Goal: Task Accomplishment & Management: Use online tool/utility

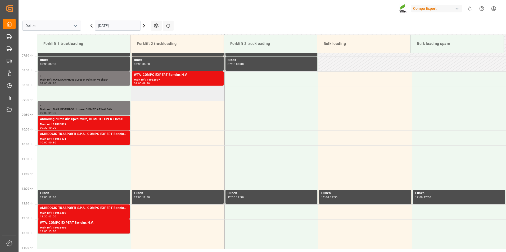
scroll to position [151, 0]
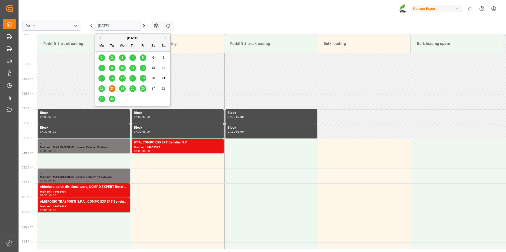
click at [123, 25] on input "[DATE]" at bounding box center [118, 26] width 46 height 10
click at [132, 90] on span "25" at bounding box center [132, 89] width 3 height 4
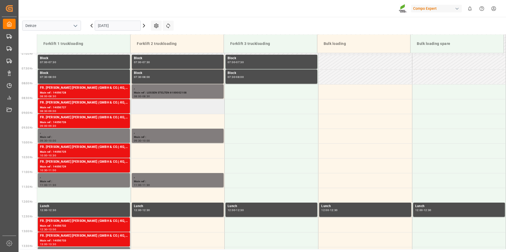
scroll to position [177, 0]
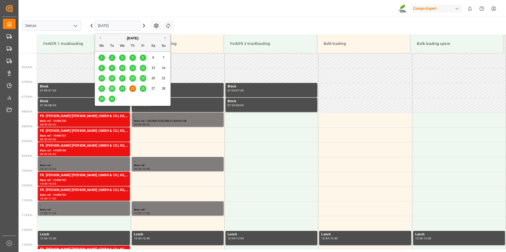
click at [120, 25] on input "[DATE]" at bounding box center [118, 26] width 46 height 10
click at [122, 87] on span "24" at bounding box center [121, 89] width 3 height 4
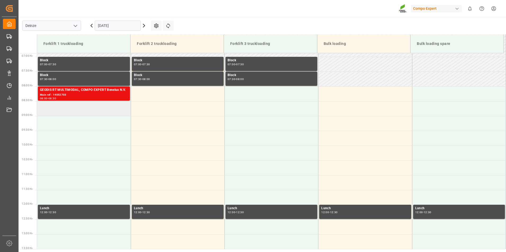
scroll to position [204, 0]
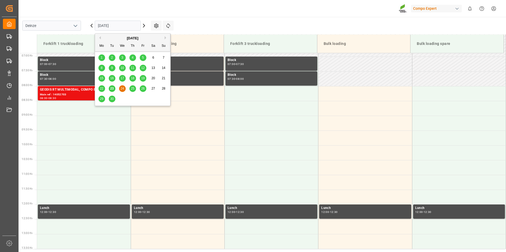
click at [131, 25] on input "[DATE]" at bounding box center [118, 26] width 46 height 10
click at [110, 88] on span "23" at bounding box center [111, 89] width 3 height 4
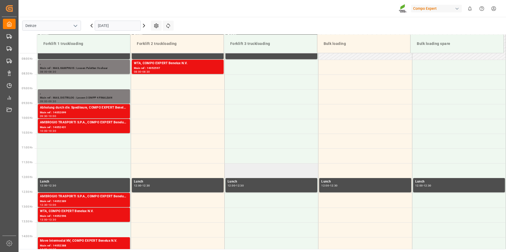
scroll to position [283, 0]
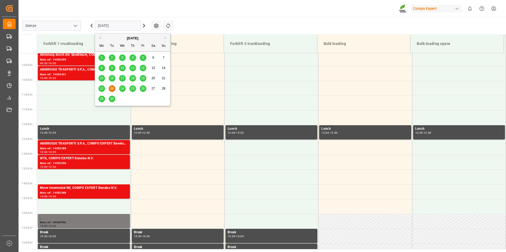
click at [123, 24] on input "[DATE]" at bounding box center [118, 26] width 46 height 10
click at [121, 89] on span "24" at bounding box center [121, 89] width 3 height 4
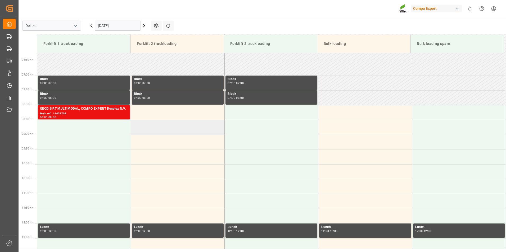
scroll to position [125, 0]
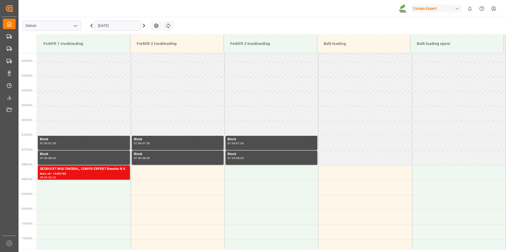
click at [122, 25] on input "[DATE]" at bounding box center [118, 26] width 46 height 10
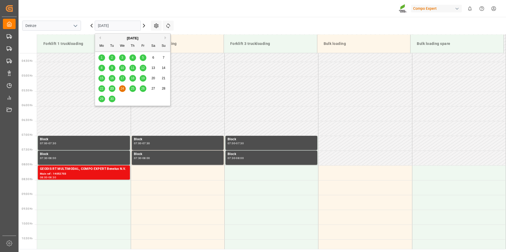
click at [113, 89] on span "23" at bounding box center [111, 89] width 3 height 4
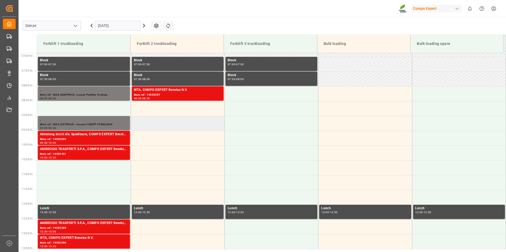
scroll to position [204, 0]
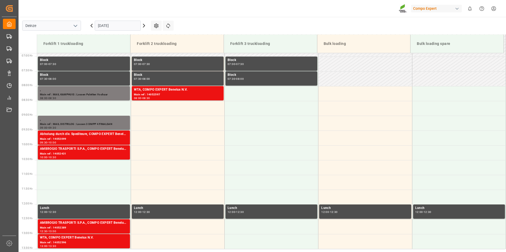
click at [132, 24] on input "[DATE]" at bounding box center [118, 26] width 46 height 10
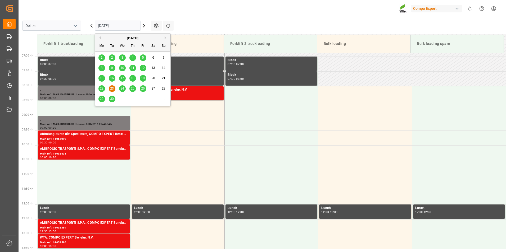
click at [124, 88] on span "24" at bounding box center [121, 89] width 3 height 4
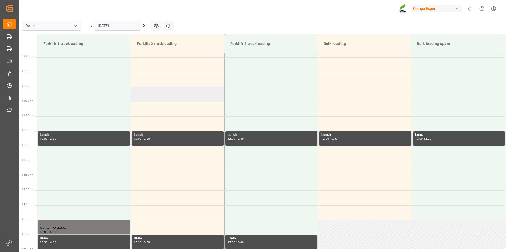
scroll to position [224, 0]
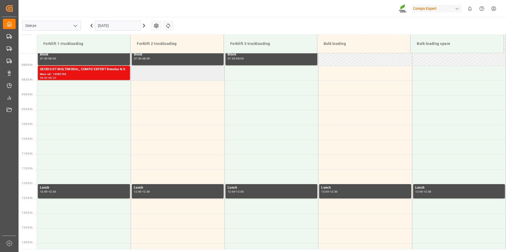
click at [147, 74] on td at bounding box center [178, 73] width 94 height 15
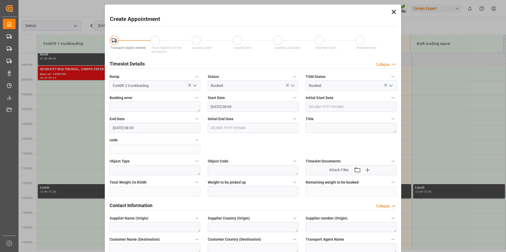
type input "[DATE] 08:00"
type input "[DATE] 08:30"
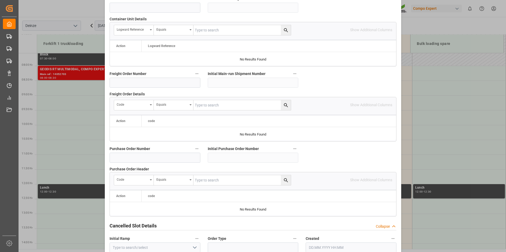
scroll to position [482, 0]
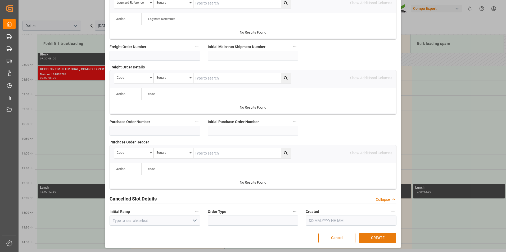
click at [382, 237] on button "CREATE" at bounding box center [377, 238] width 37 height 10
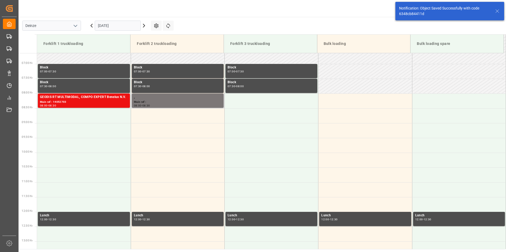
scroll to position [204, 0]
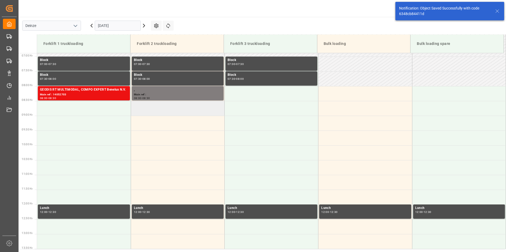
click at [145, 106] on td at bounding box center [178, 108] width 94 height 15
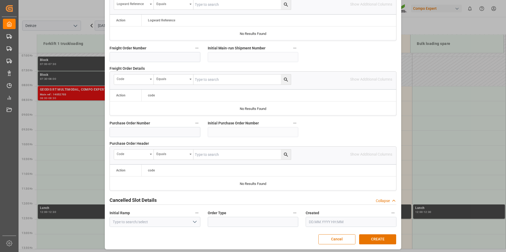
scroll to position [482, 0]
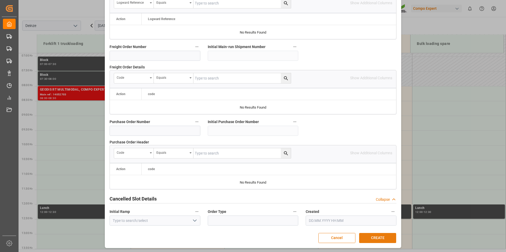
click at [376, 239] on button "CREATE" at bounding box center [377, 238] width 37 height 10
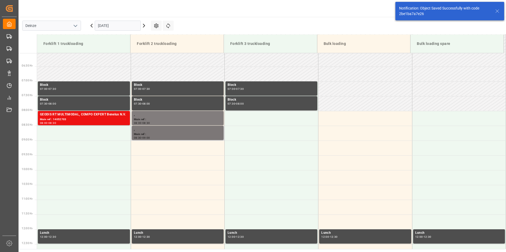
scroll to position [204, 0]
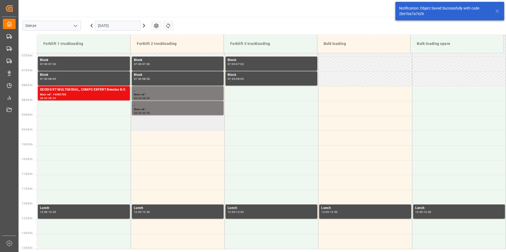
click at [144, 126] on td at bounding box center [178, 123] width 94 height 15
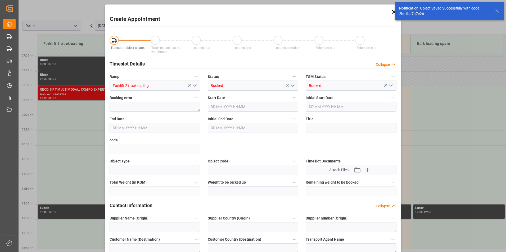
type input "[DATE] 09:00"
type input "[DATE] 09:30"
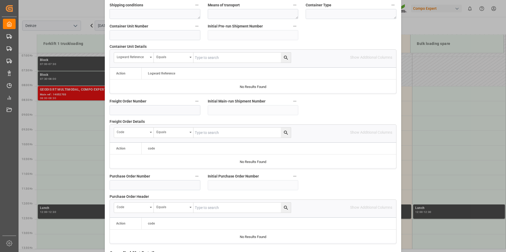
scroll to position [482, 0]
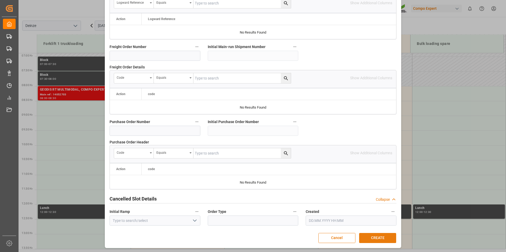
click at [374, 239] on button "CREATE" at bounding box center [377, 238] width 37 height 10
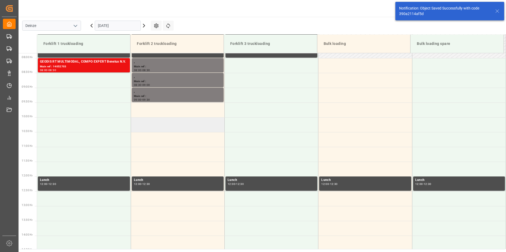
scroll to position [234, 0]
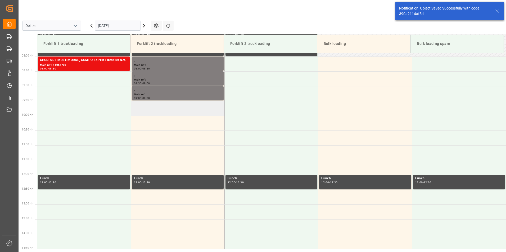
click at [152, 107] on td at bounding box center [178, 108] width 94 height 15
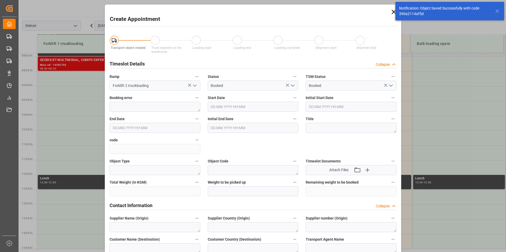
type input "[DATE] 09:30"
type input "[DATE] 10:00"
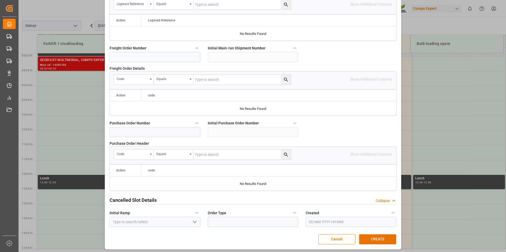
scroll to position [482, 0]
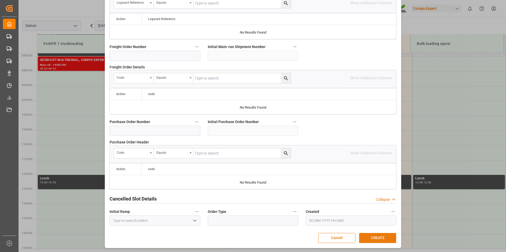
click at [376, 240] on button "CREATE" at bounding box center [377, 238] width 37 height 10
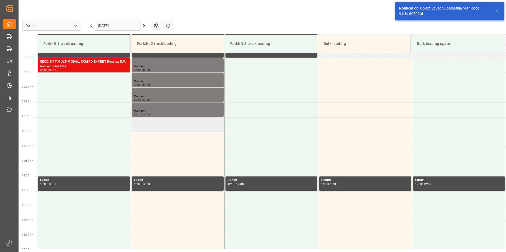
scroll to position [234, 0]
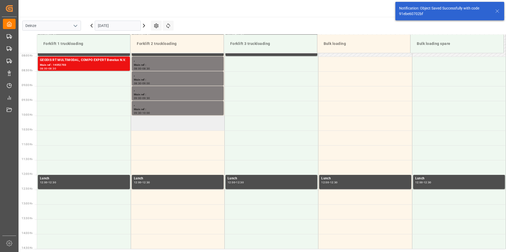
click at [145, 125] on td at bounding box center [178, 123] width 94 height 15
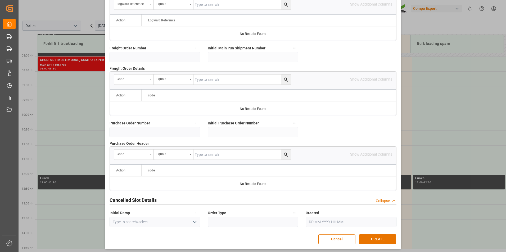
scroll to position [482, 0]
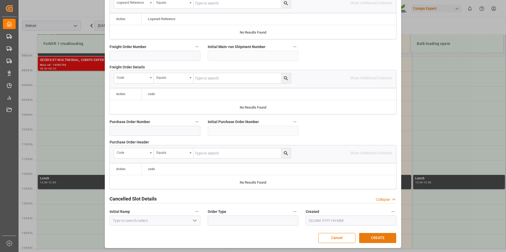
click at [375, 237] on button "CREATE" at bounding box center [377, 238] width 37 height 10
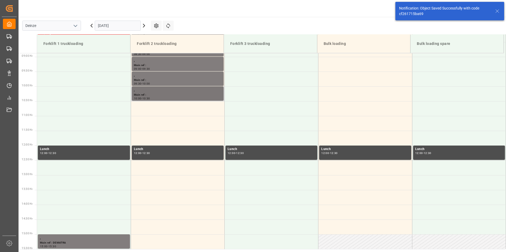
scroll to position [263, 0]
click at [151, 108] on td at bounding box center [178, 108] width 94 height 15
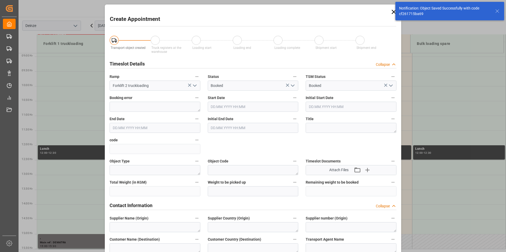
type input "[DATE] 10:30"
type input "[DATE] 11:00"
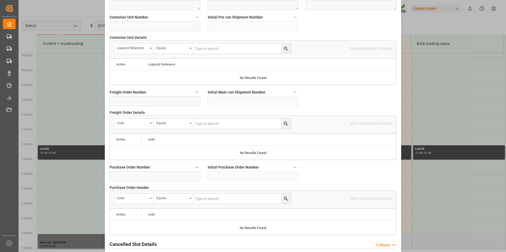
scroll to position [482, 0]
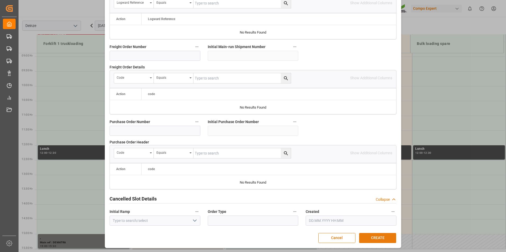
click at [372, 238] on button "CREATE" at bounding box center [377, 238] width 37 height 10
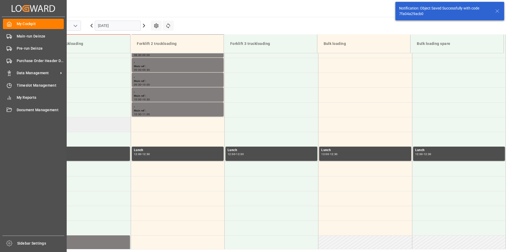
scroll to position [263, 0]
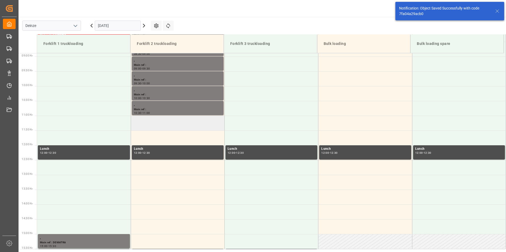
click at [150, 123] on td at bounding box center [178, 123] width 94 height 15
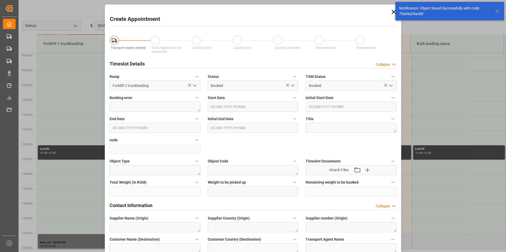
type input "[DATE] 11:00"
type input "[DATE] 11:30"
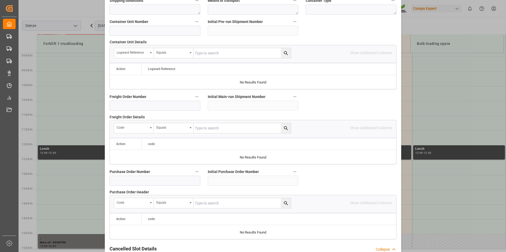
scroll to position [482, 0]
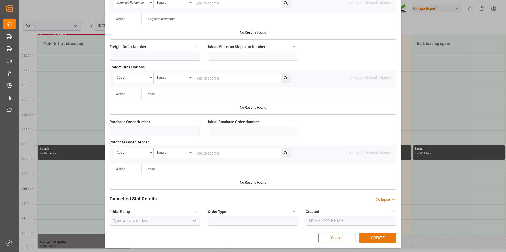
click at [374, 238] on button "CREATE" at bounding box center [377, 238] width 37 height 10
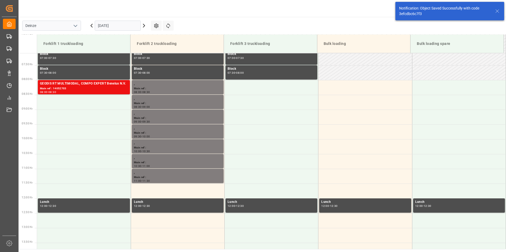
scroll to position [293, 0]
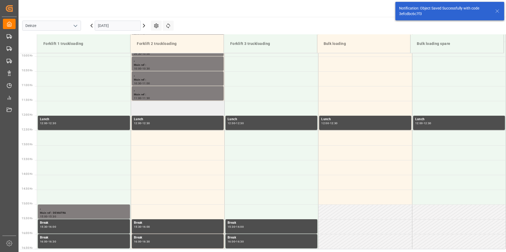
click at [152, 108] on td at bounding box center [178, 108] width 94 height 15
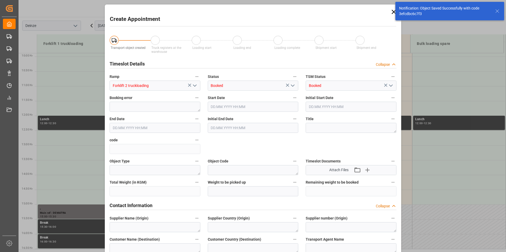
type input "[DATE] 11:30"
type input "[DATE] 12:00"
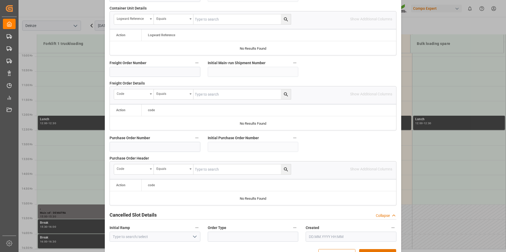
scroll to position [482, 0]
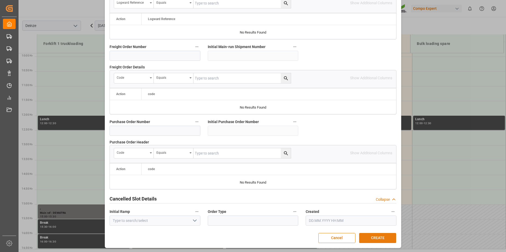
click at [376, 239] on button "CREATE" at bounding box center [377, 238] width 37 height 10
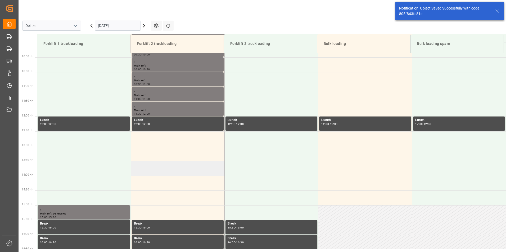
scroll to position [293, 0]
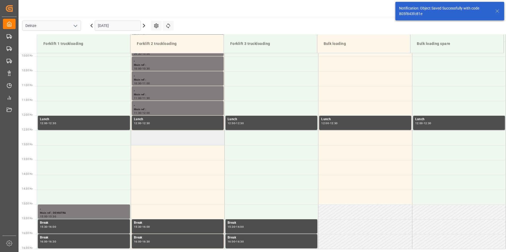
click at [143, 138] on td at bounding box center [178, 138] width 94 height 15
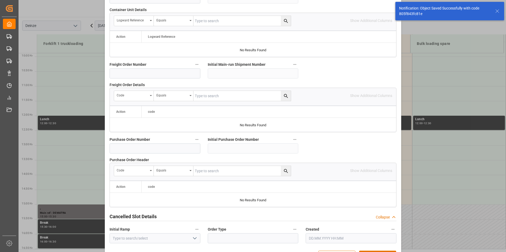
scroll to position [482, 0]
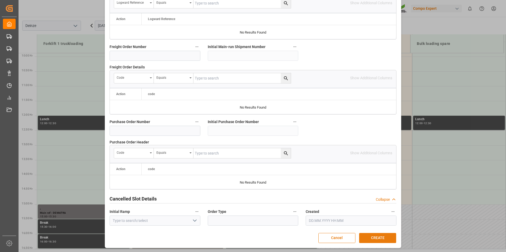
click at [368, 238] on button "CREATE" at bounding box center [377, 238] width 37 height 10
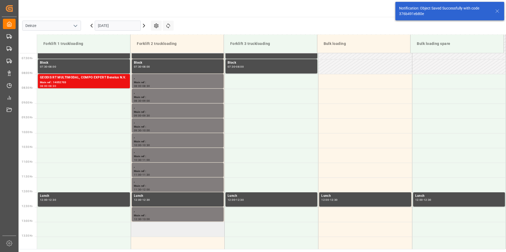
scroll to position [322, 0]
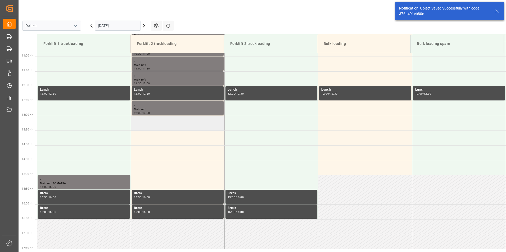
click at [146, 126] on td at bounding box center [178, 123] width 94 height 15
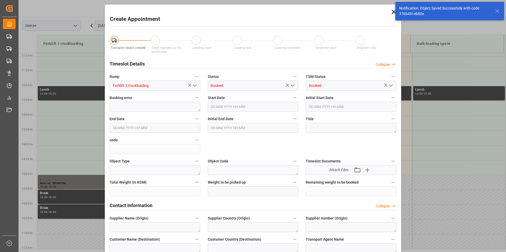
type input "[DATE] 13:00"
type input "[DATE] 13:30"
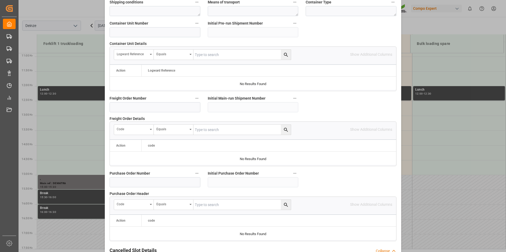
scroll to position [482, 0]
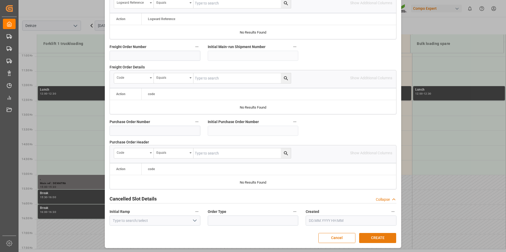
click at [374, 239] on button "CREATE" at bounding box center [377, 238] width 37 height 10
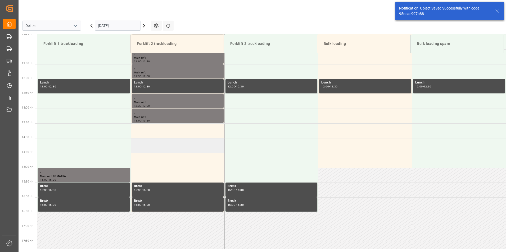
scroll to position [352, 0]
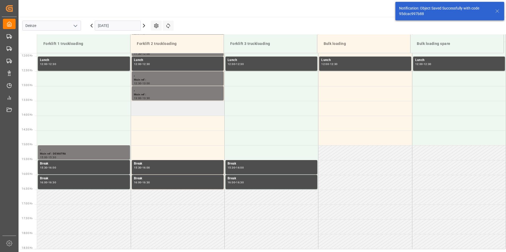
click at [138, 110] on td at bounding box center [178, 108] width 94 height 15
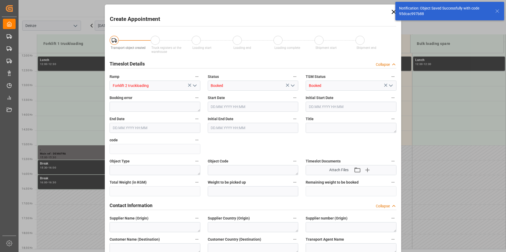
type input "[DATE] 13:30"
type input "[DATE] 14:00"
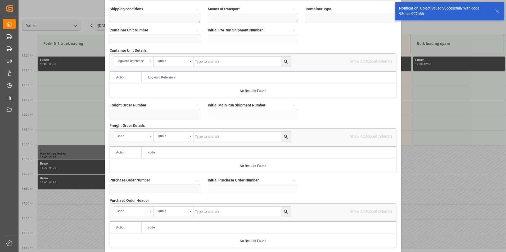
scroll to position [482, 0]
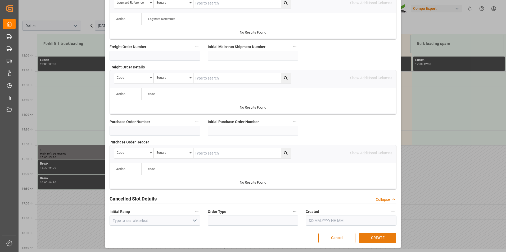
click at [372, 235] on button "CREATE" at bounding box center [377, 238] width 37 height 10
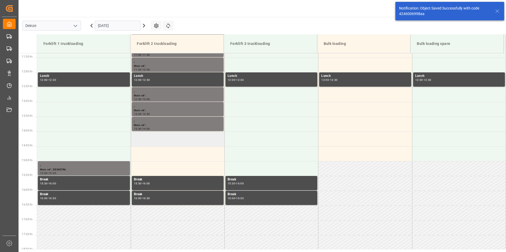
scroll to position [352, 0]
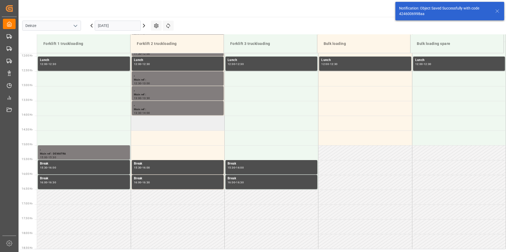
click at [152, 125] on td at bounding box center [178, 123] width 94 height 15
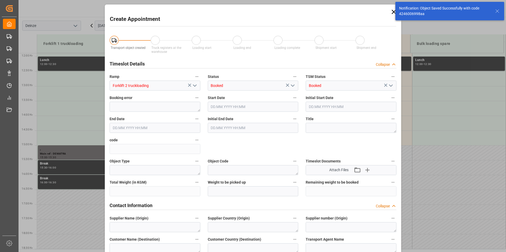
type input "[DATE] 14:00"
type input "[DATE] 14:30"
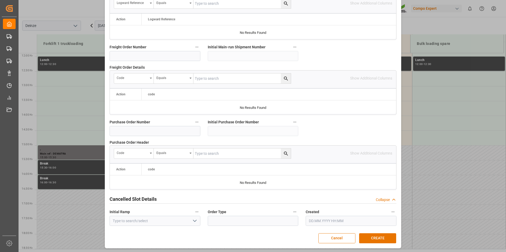
scroll to position [482, 0]
click at [381, 237] on button "CREATE" at bounding box center [377, 238] width 37 height 10
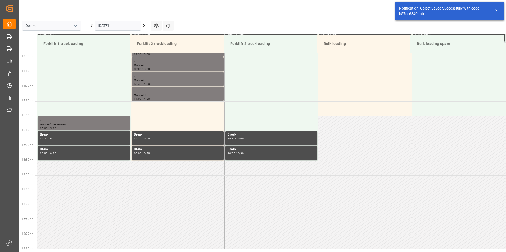
scroll to position [382, 0]
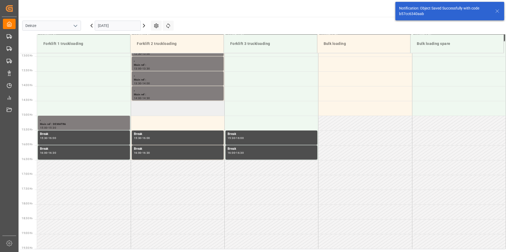
click at [142, 110] on td at bounding box center [178, 108] width 94 height 15
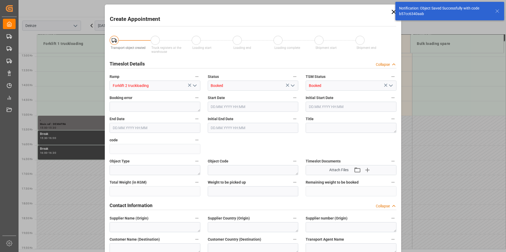
type input "[DATE] 14:30"
type input "[DATE] 15:00"
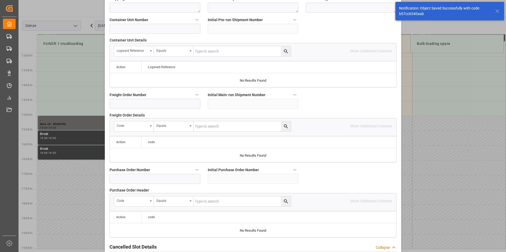
scroll to position [482, 0]
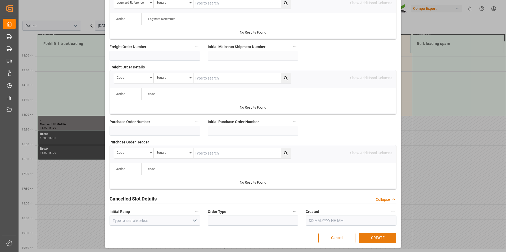
click at [381, 235] on button "CREATE" at bounding box center [377, 238] width 37 height 10
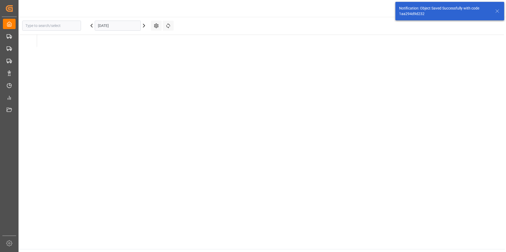
type input "Deinze"
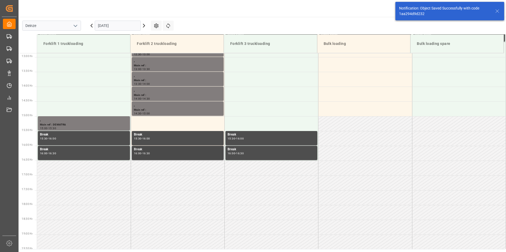
scroll to position [382, 0]
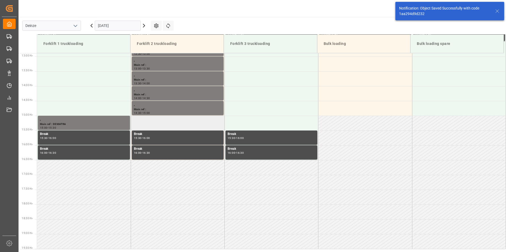
click at [152, 123] on td at bounding box center [178, 123] width 94 height 15
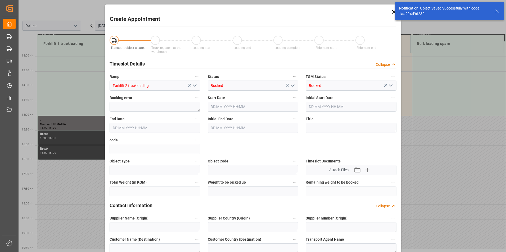
type input "[DATE] 15:00"
type input "[DATE] 15:30"
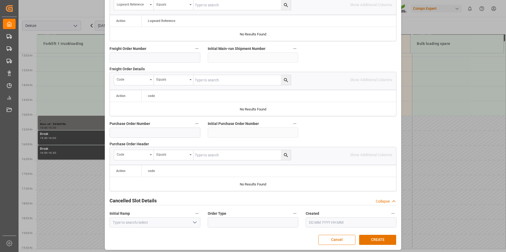
scroll to position [482, 0]
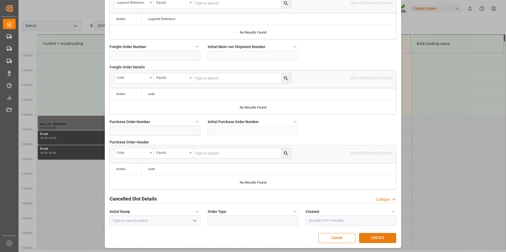
click at [372, 239] on button "CREATE" at bounding box center [377, 238] width 37 height 10
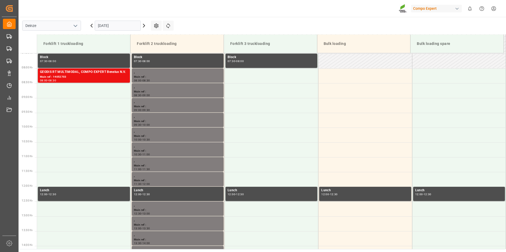
scroll to position [173, 0]
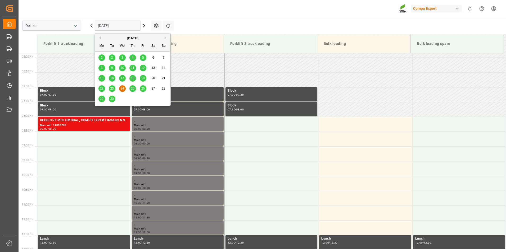
click at [129, 24] on input "[DATE]" at bounding box center [118, 26] width 46 height 10
click at [132, 88] on span "25" at bounding box center [132, 89] width 3 height 4
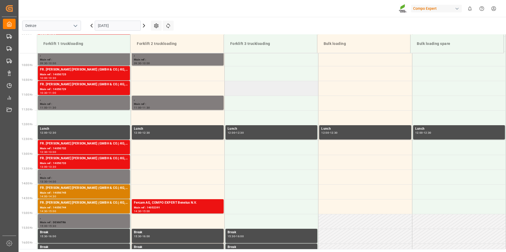
scroll to position [177, 0]
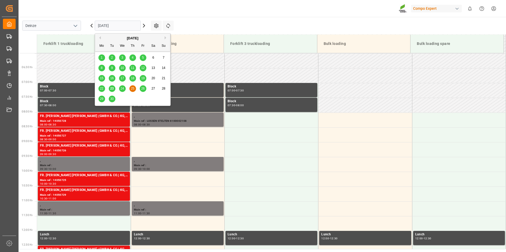
click at [129, 28] on input "[DATE]" at bounding box center [118, 26] width 46 height 10
click at [144, 88] on span "26" at bounding box center [142, 89] width 3 height 4
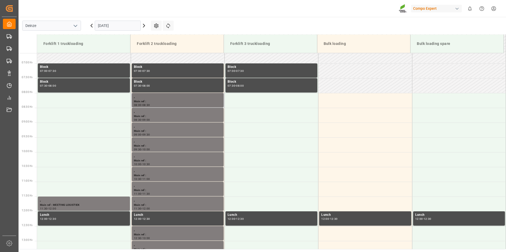
scroll to position [151, 0]
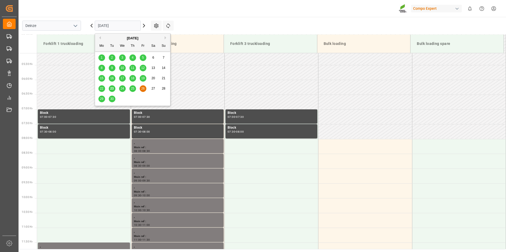
click at [127, 26] on input "[DATE]" at bounding box center [118, 26] width 46 height 10
click at [111, 88] on span "23" at bounding box center [111, 89] width 3 height 4
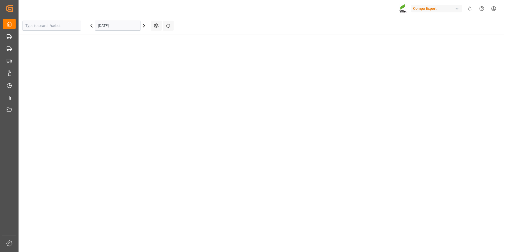
type input "Deinze"
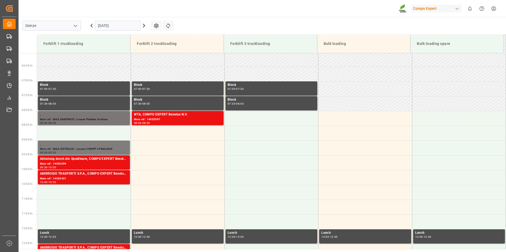
scroll to position [204, 0]
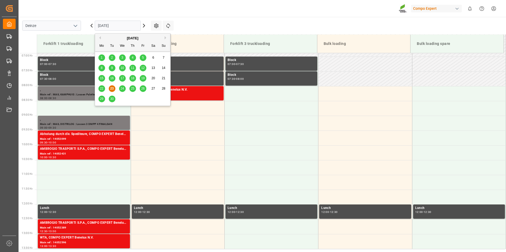
click at [121, 25] on input "[DATE]" at bounding box center [118, 26] width 46 height 10
click at [100, 101] on span "29" at bounding box center [101, 99] width 3 height 4
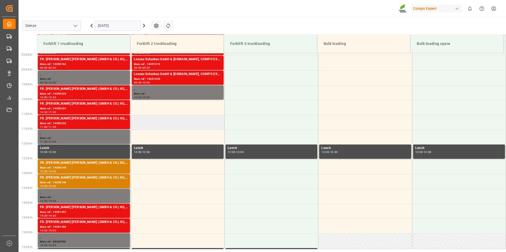
scroll to position [283, 0]
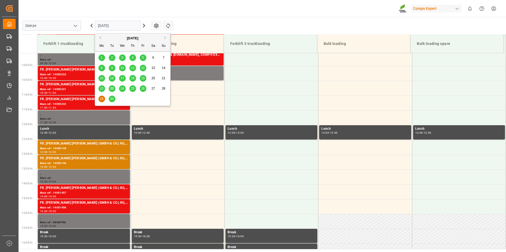
click at [128, 26] on input "[DATE]" at bounding box center [118, 26] width 46 height 10
click at [111, 99] on span "30" at bounding box center [111, 99] width 3 height 4
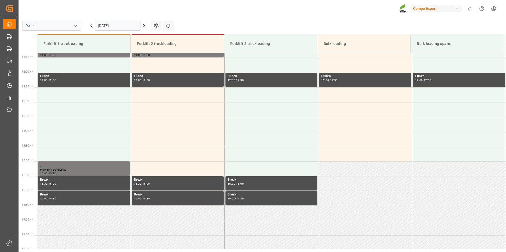
scroll to position [336, 0]
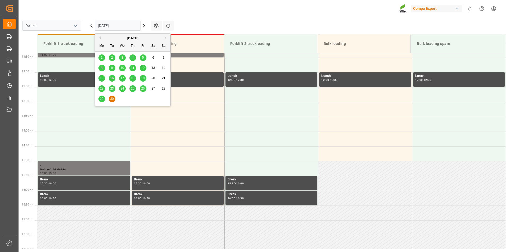
click at [128, 23] on input "[DATE]" at bounding box center [118, 26] width 46 height 10
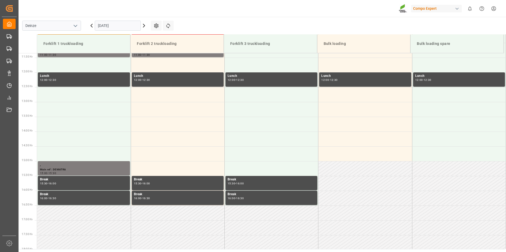
click at [142, 26] on icon at bounding box center [144, 25] width 6 height 6
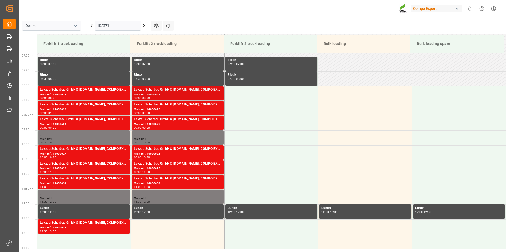
scroll to position [98, 0]
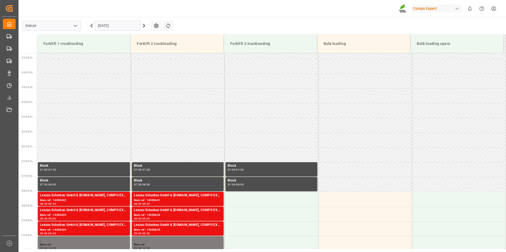
click at [125, 26] on input "[DATE]" at bounding box center [118, 26] width 46 height 10
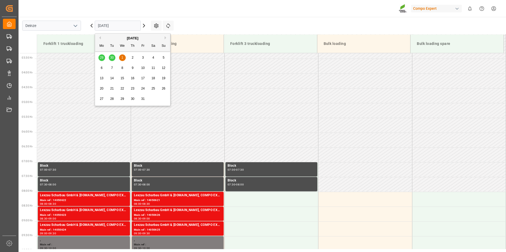
click at [132, 59] on span "2" at bounding box center [133, 58] width 2 height 4
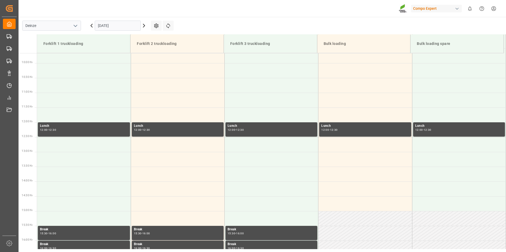
scroll to position [298, 0]
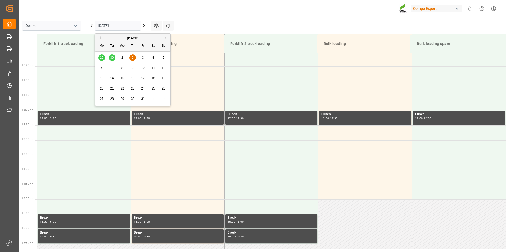
click at [129, 26] on input "[DATE]" at bounding box center [118, 26] width 46 height 10
click at [142, 58] on span "3" at bounding box center [143, 58] width 2 height 4
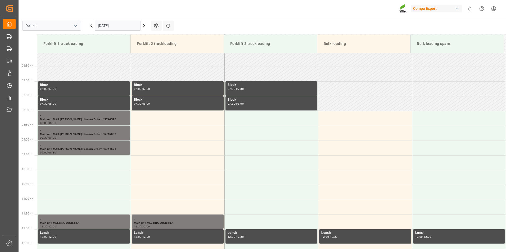
scroll to position [204, 0]
